Goal: Task Accomplishment & Management: Manage account settings

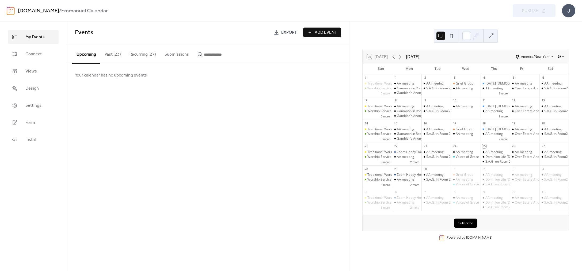
click at [139, 55] on button "Recurring (27)" at bounding box center [142, 53] width 35 height 20
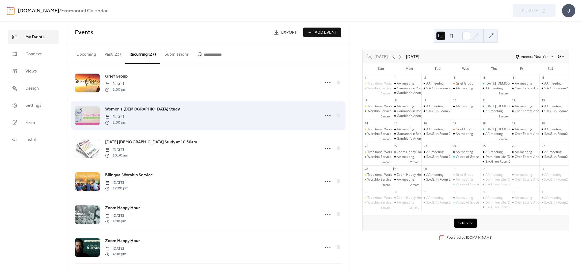
scroll to position [388, 0]
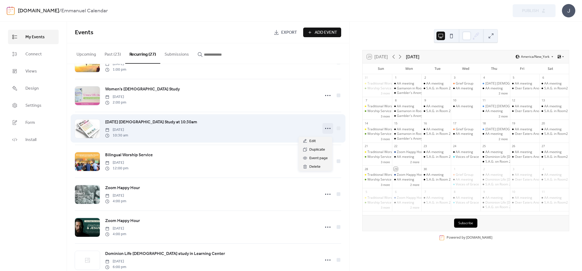
click at [326, 131] on icon at bounding box center [328, 128] width 9 height 9
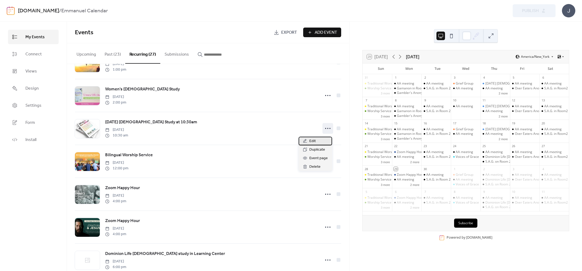
click at [312, 141] on span "Edit" at bounding box center [312, 141] width 6 height 6
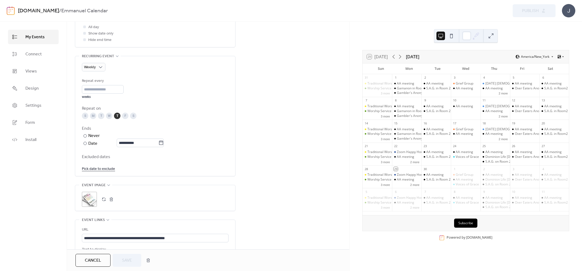
scroll to position [220, 0]
click at [164, 143] on icon at bounding box center [160, 141] width 5 height 5
click at [158, 143] on input "**********" at bounding box center [138, 142] width 42 height 9
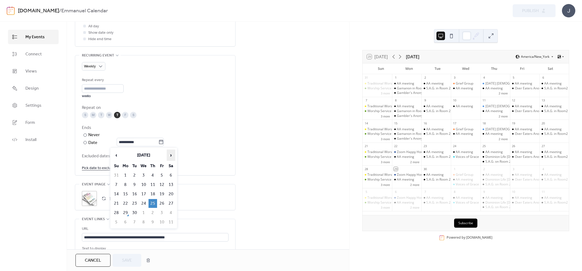
click at [171, 156] on span "›" at bounding box center [171, 155] width 8 height 11
click at [153, 185] on td "9" at bounding box center [153, 184] width 9 height 9
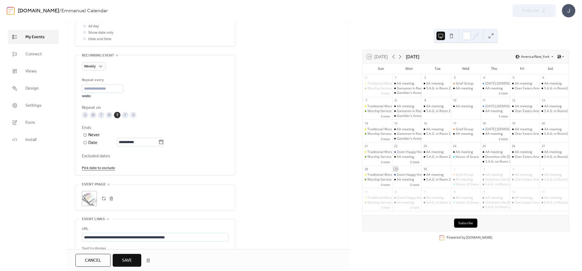
scroll to position [220, 0]
click at [164, 141] on icon at bounding box center [160, 141] width 5 height 5
click at [158, 141] on input "**********" at bounding box center [138, 142] width 42 height 9
click at [163, 183] on td "10" at bounding box center [162, 184] width 9 height 9
type input "**********"
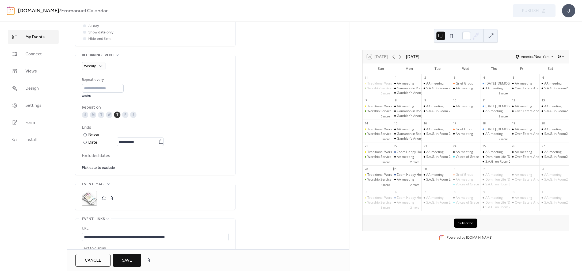
click at [129, 260] on span "Save" at bounding box center [127, 261] width 10 height 6
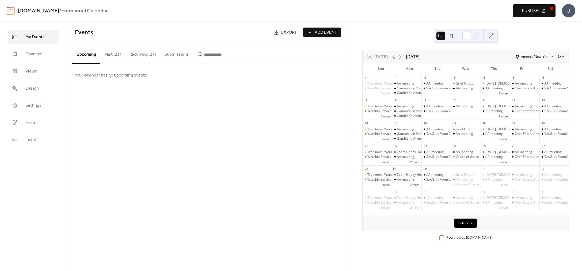
click at [532, 10] on span "Publish" at bounding box center [530, 11] width 17 height 6
